Goal: Task Accomplishment & Management: Use online tool/utility

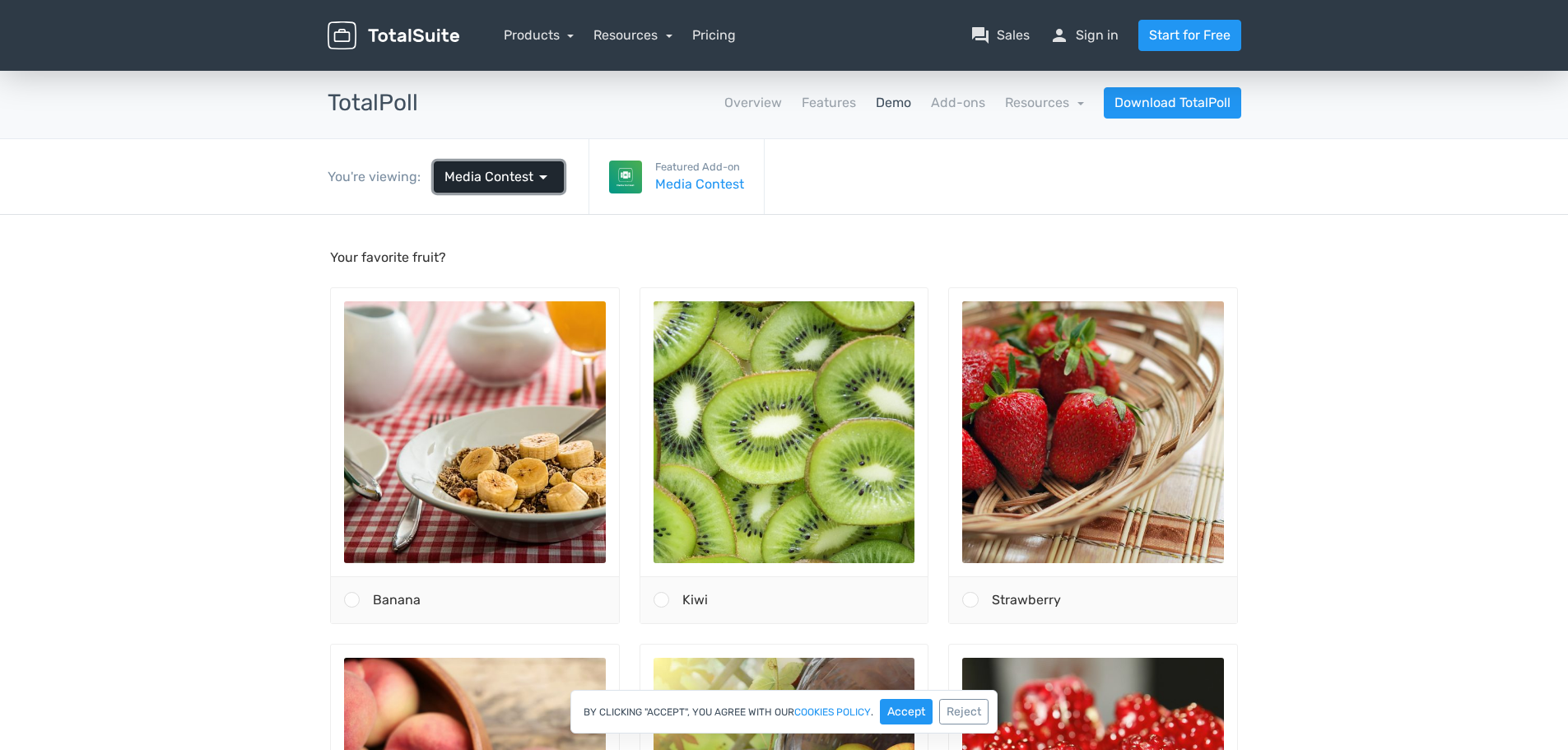
click at [535, 182] on span "arrow_drop_down" at bounding box center [543, 176] width 20 height 20
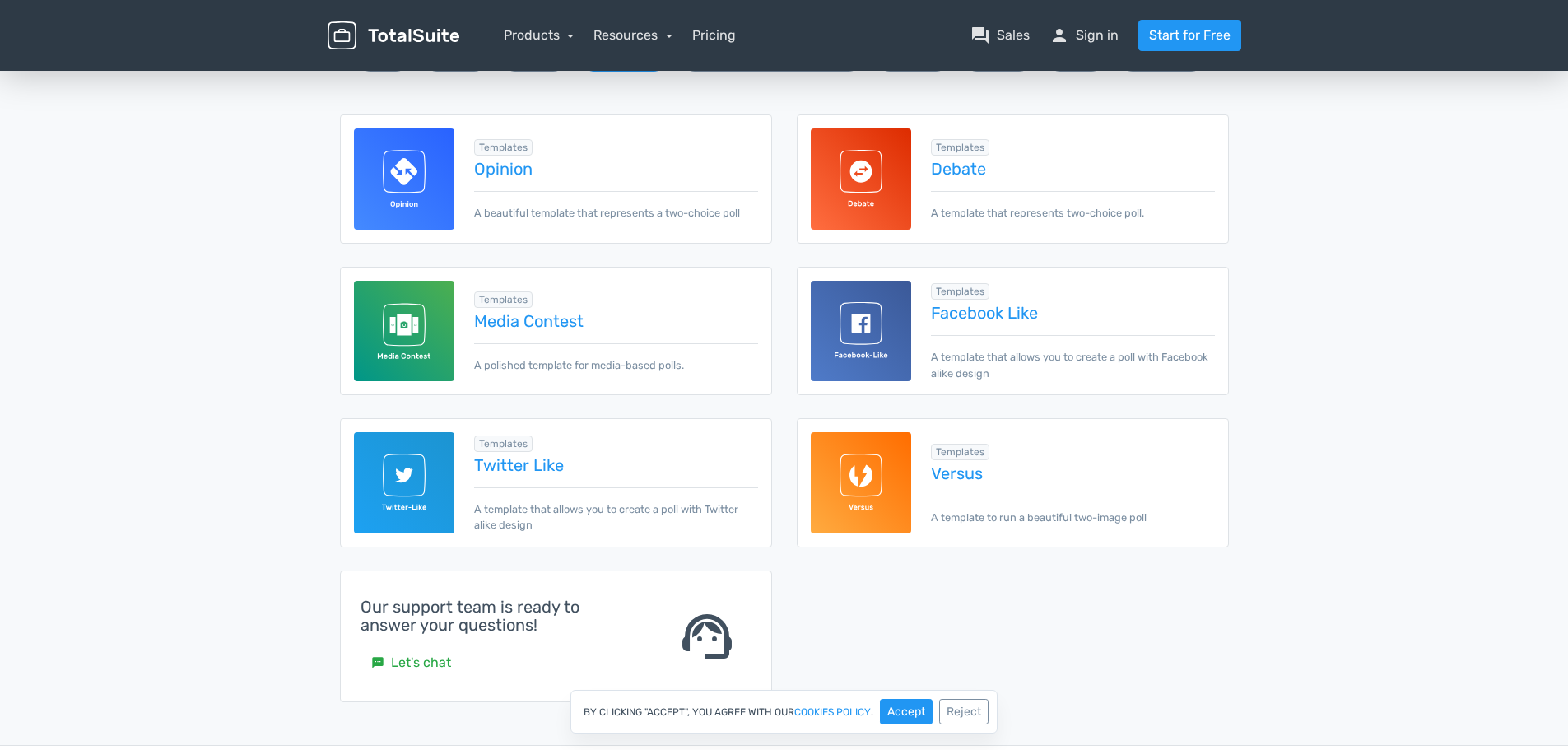
scroll to position [248, 0]
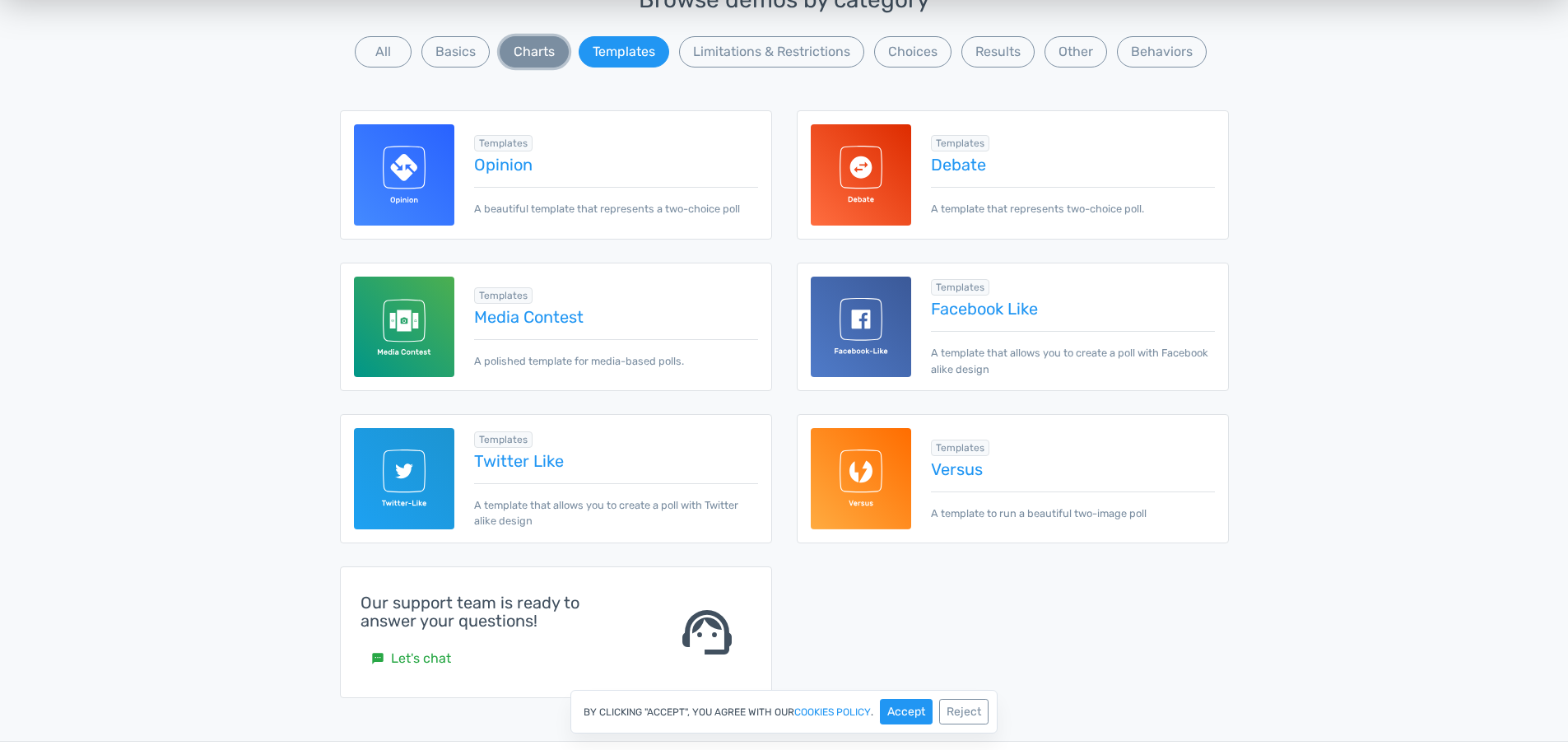
click at [551, 55] on button "Charts" at bounding box center [534, 52] width 69 height 31
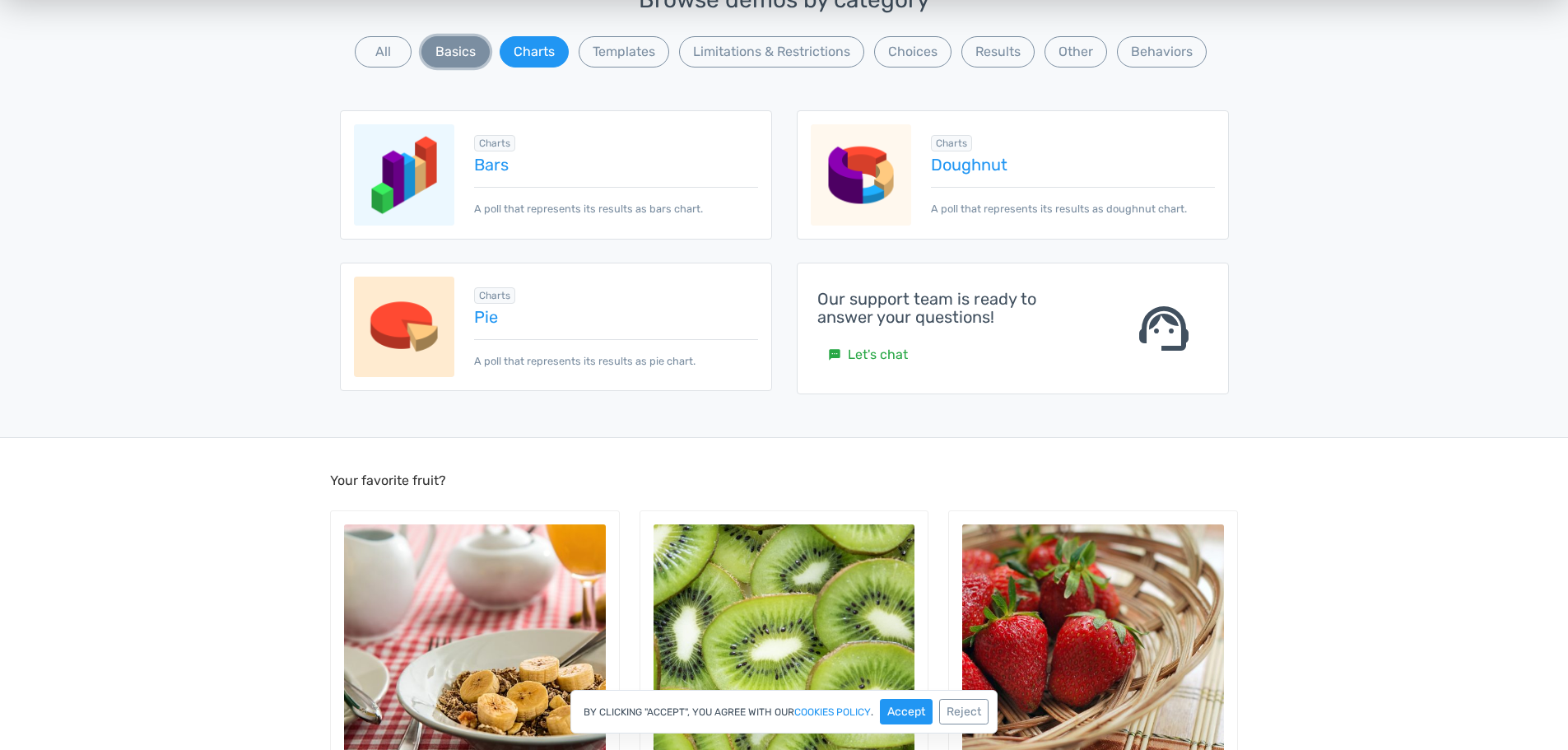
click at [467, 57] on button "Basics" at bounding box center [455, 52] width 68 height 31
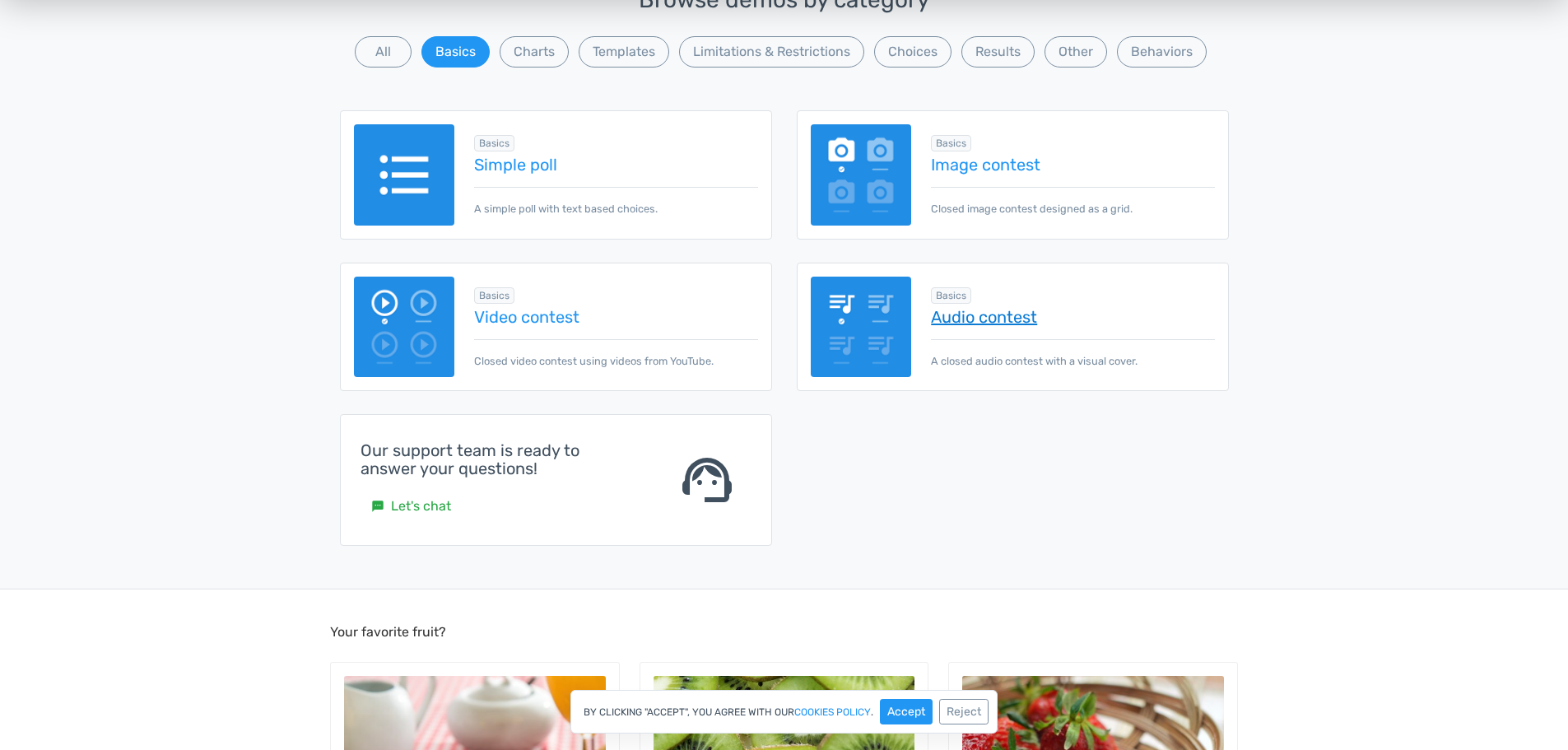
click at [989, 308] on link "Audio contest" at bounding box center [1073, 317] width 283 height 18
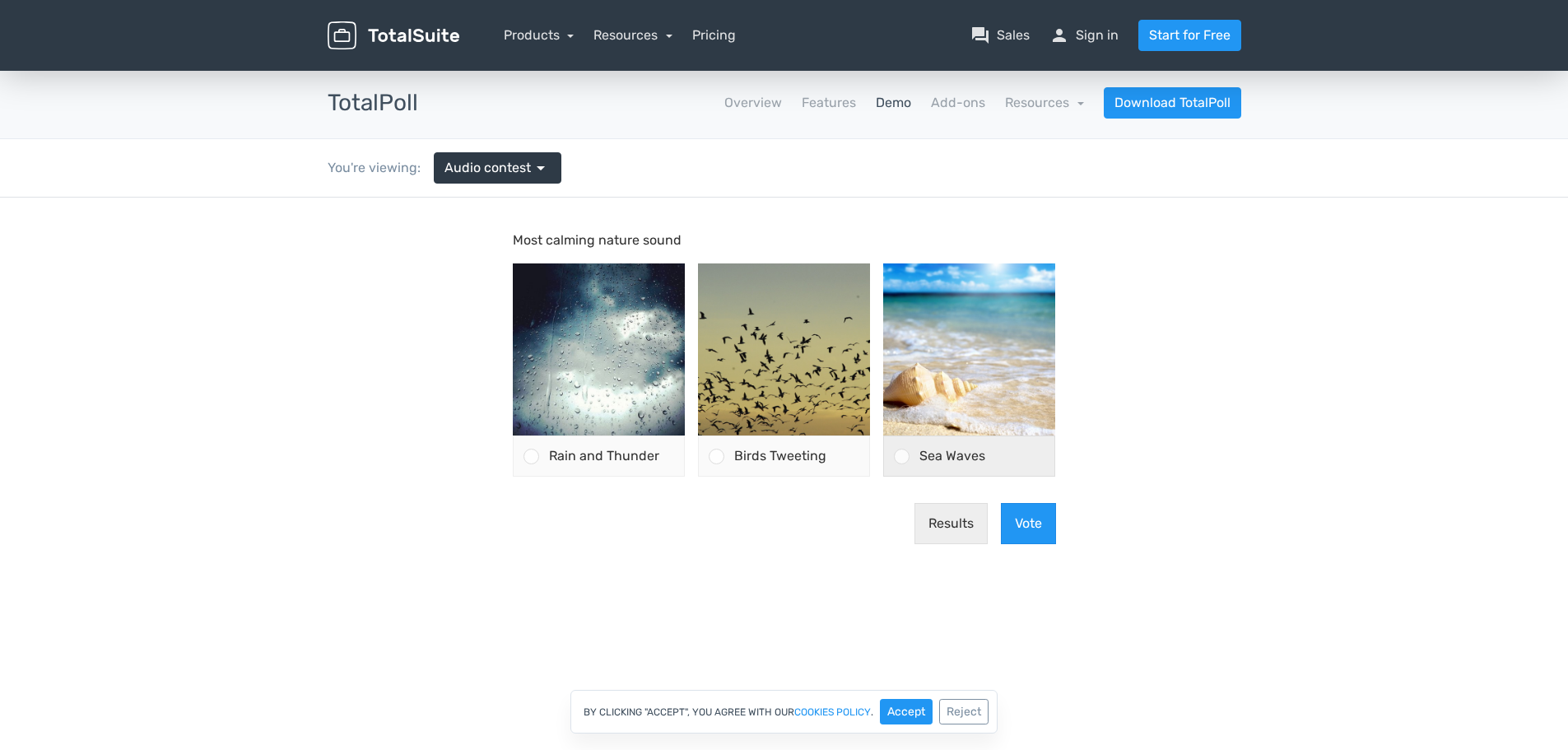
click at [911, 458] on div "Sea Waves" at bounding box center [982, 457] width 145 height 39
click at [903, 457] on input "Sea Waves" at bounding box center [903, 457] width 0 height 0
click at [1042, 532] on button "Vote" at bounding box center [1028, 524] width 55 height 41
